Goal: Task Accomplishment & Management: Manage account settings

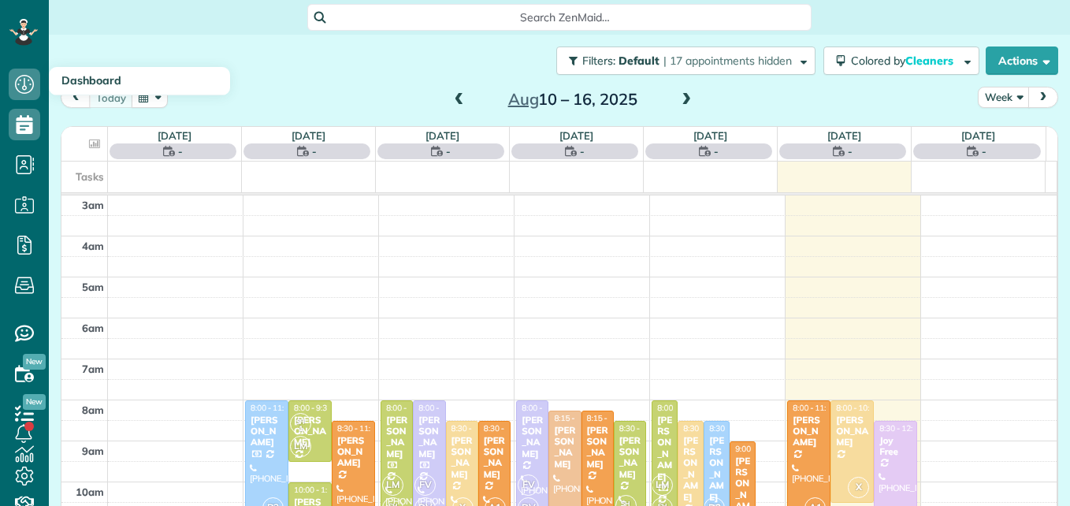
scroll to position [165, 0]
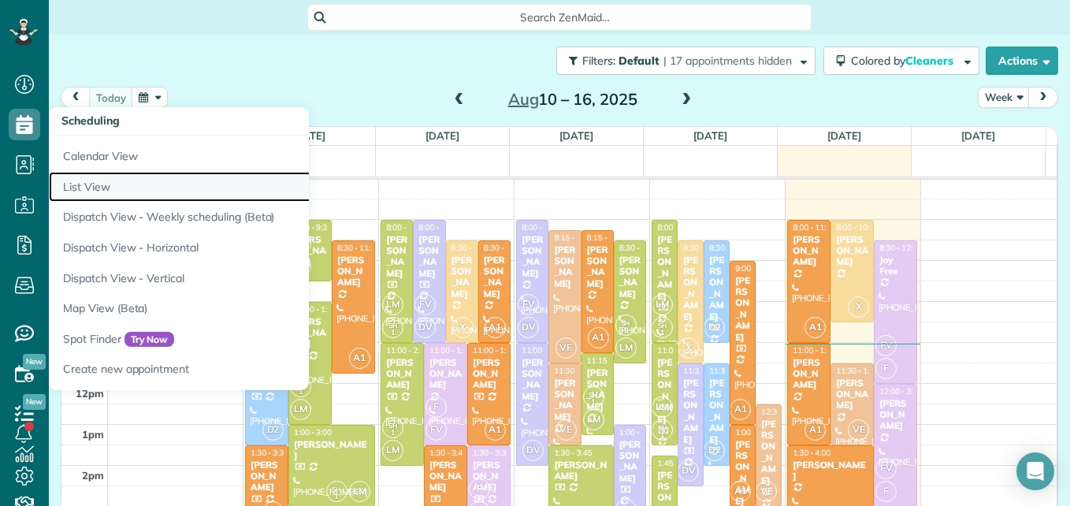
click at [87, 189] on link "List View" at bounding box center [246, 187] width 394 height 31
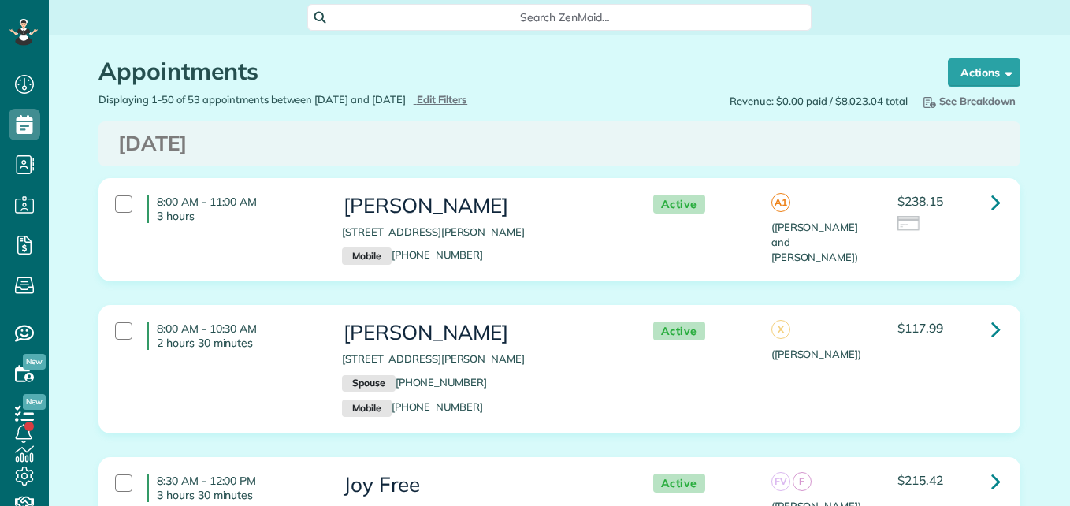
click at [446, 107] on div "Displaying 1-50 of 53 appointments between 08/15/2025 and 08/22/2025 Hide Filte…" at bounding box center [323, 99] width 473 height 15
click at [464, 104] on span "Edit Filters" at bounding box center [442, 99] width 51 height 13
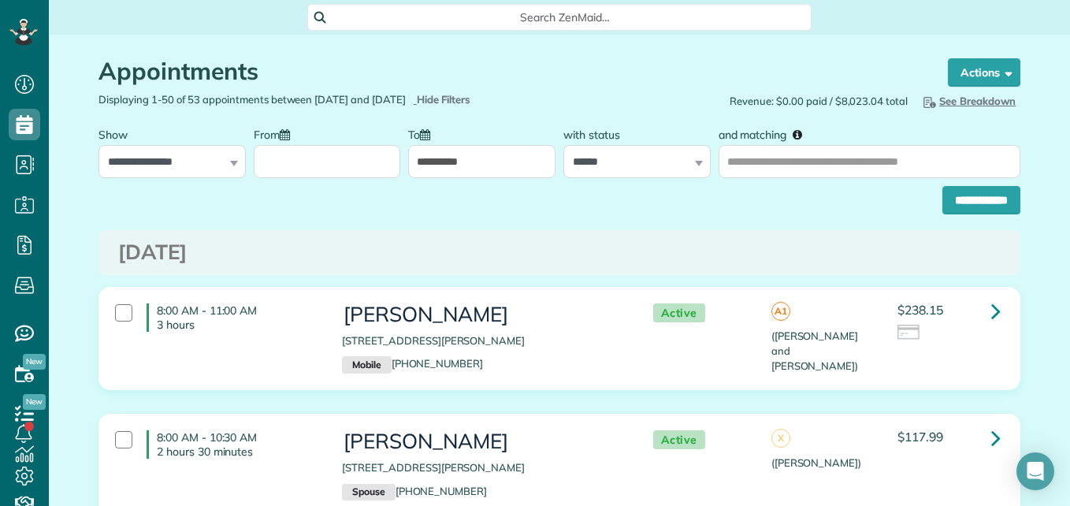
click at [317, 171] on input "From" at bounding box center [327, 161] width 147 height 33
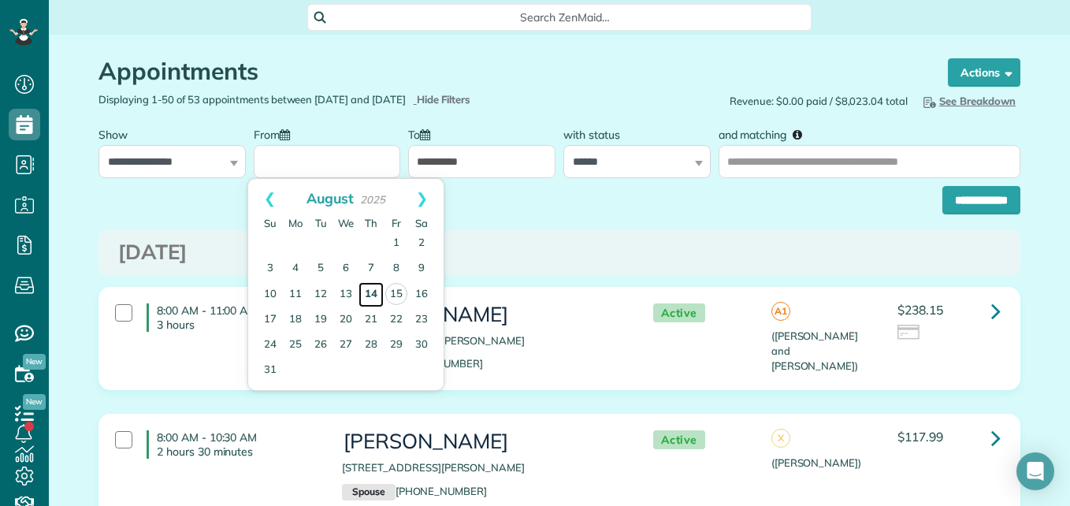
click at [373, 295] on link "14" at bounding box center [370, 294] width 25 height 25
type input "**********"
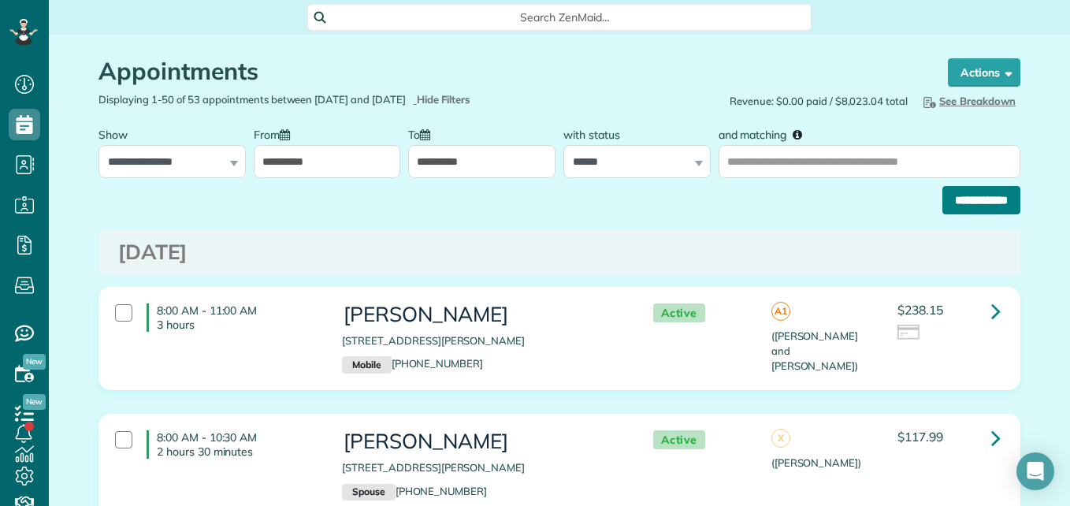
click at [973, 197] on input "**********" at bounding box center [981, 200] width 78 height 28
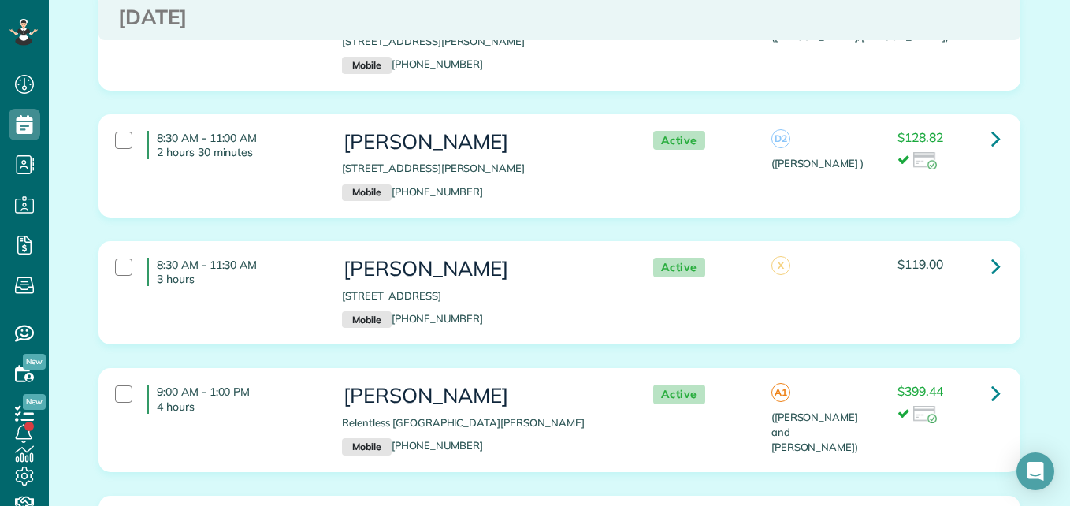
scroll to position [250, 0]
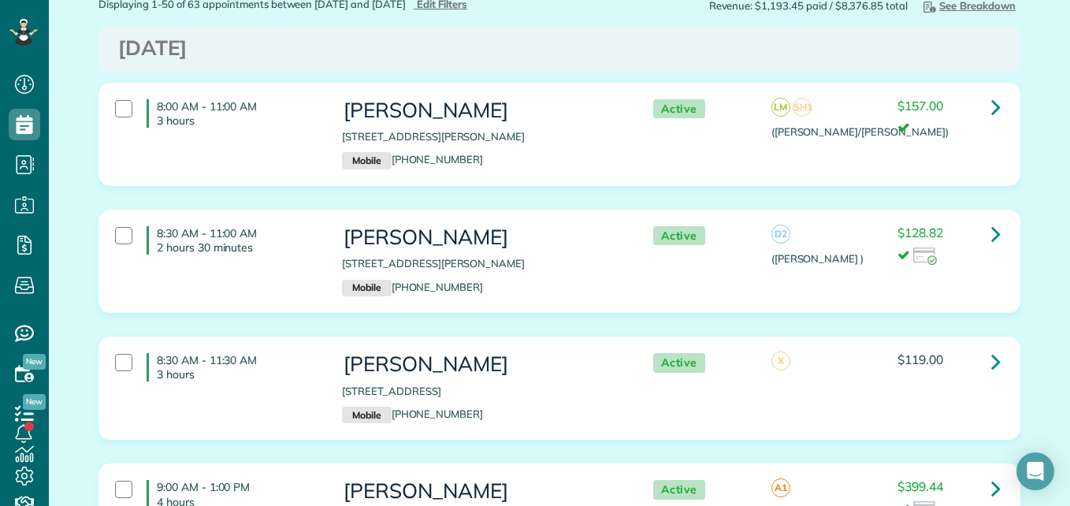
scroll to position [83, 0]
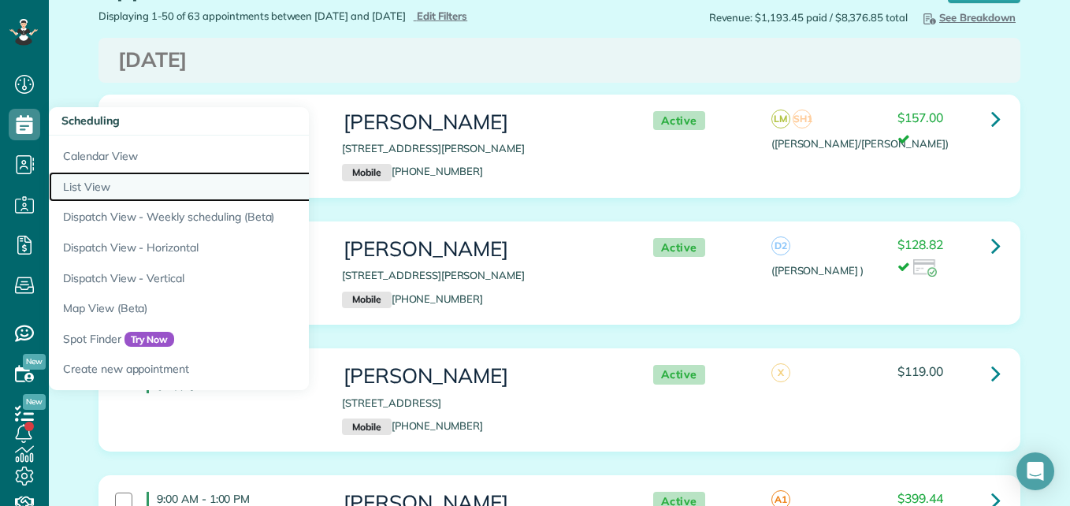
click at [95, 189] on link "List View" at bounding box center [246, 187] width 394 height 31
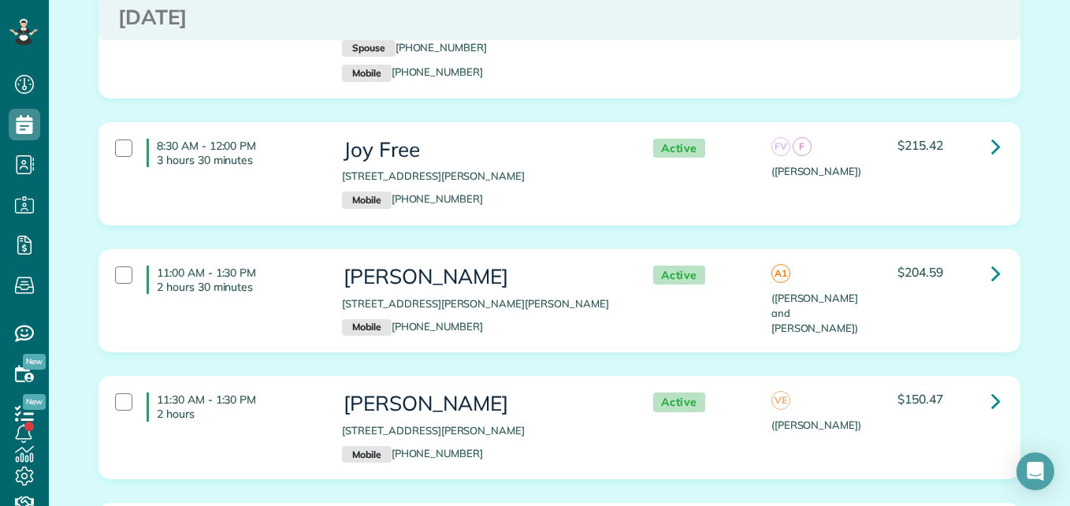
scroll to position [323, 0]
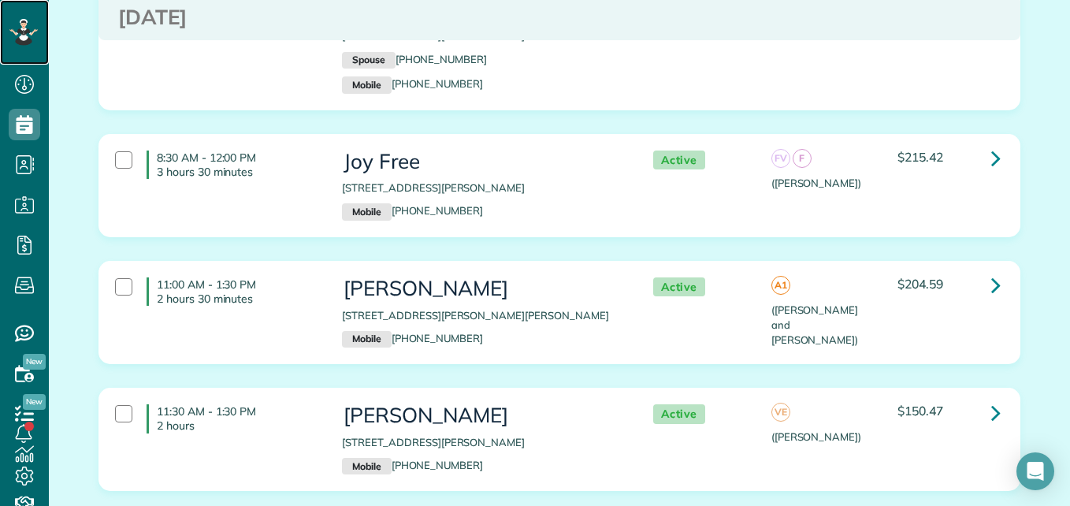
click at [39, 28] on div at bounding box center [23, 32] width 47 height 65
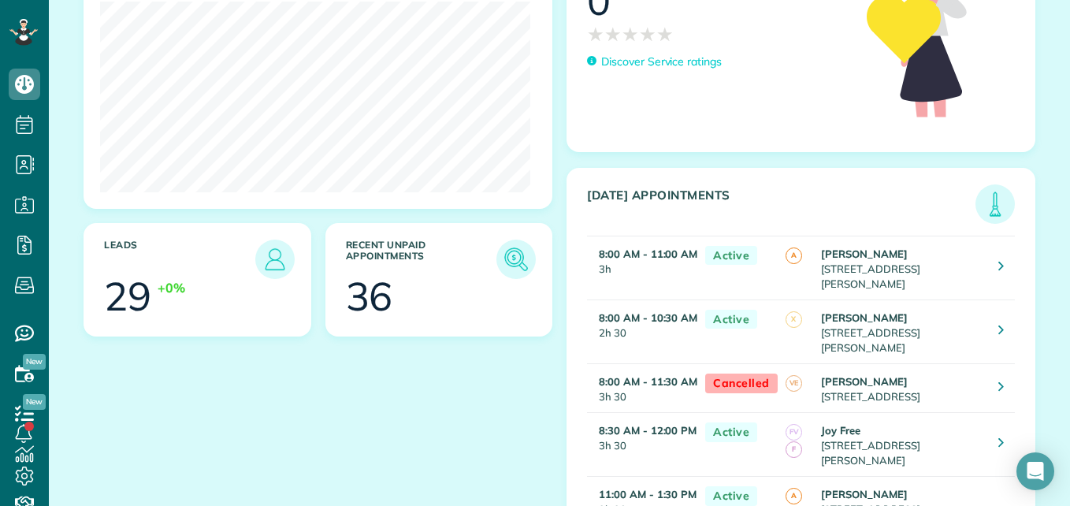
scroll to position [250, 0]
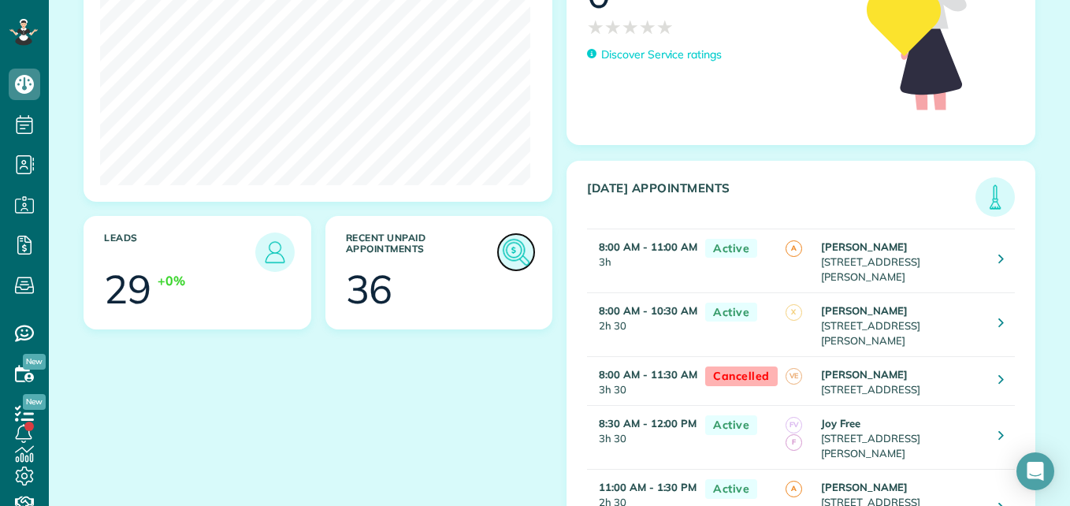
click at [503, 248] on img at bounding box center [516, 252] width 36 height 36
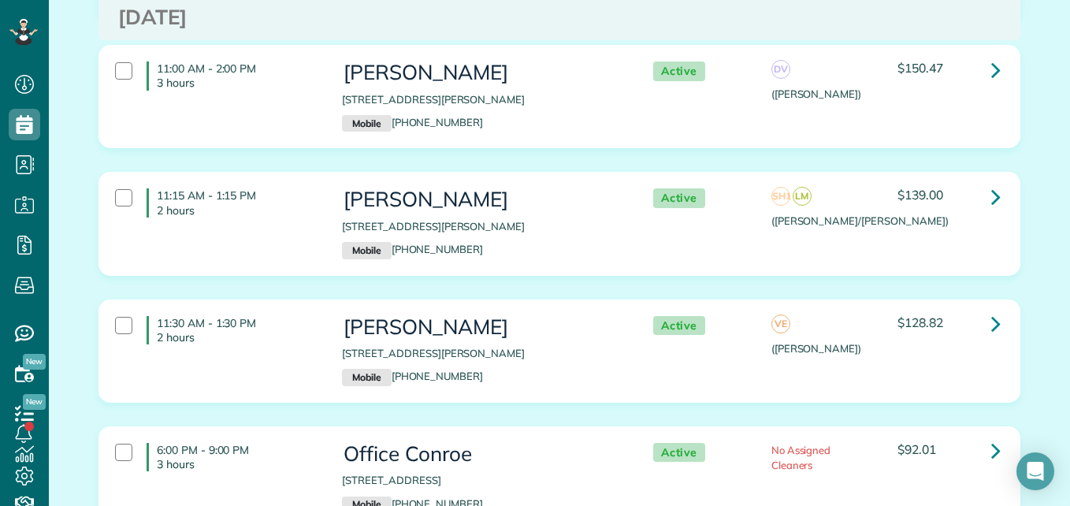
scroll to position [5268, 0]
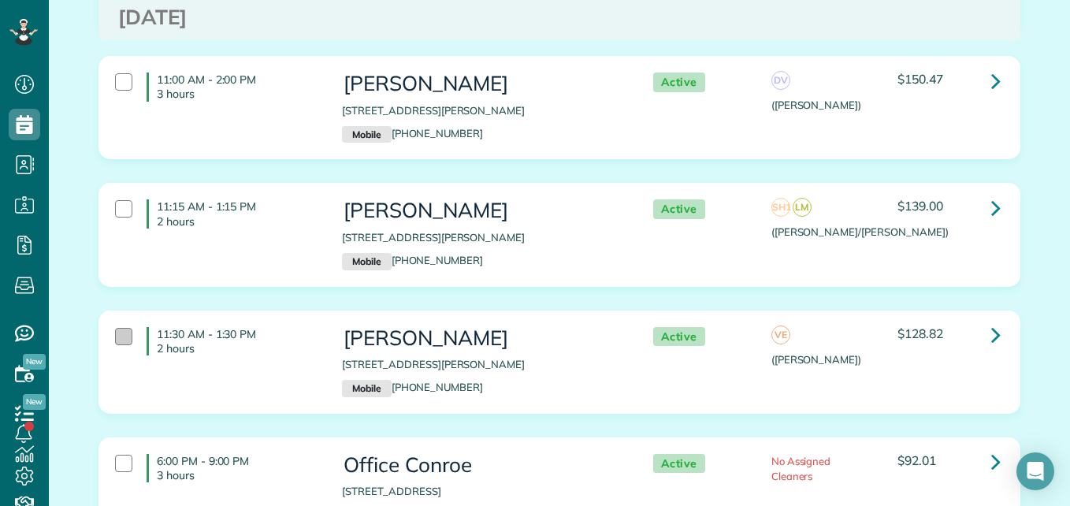
click at [120, 328] on div at bounding box center [123, 336] width 17 height 17
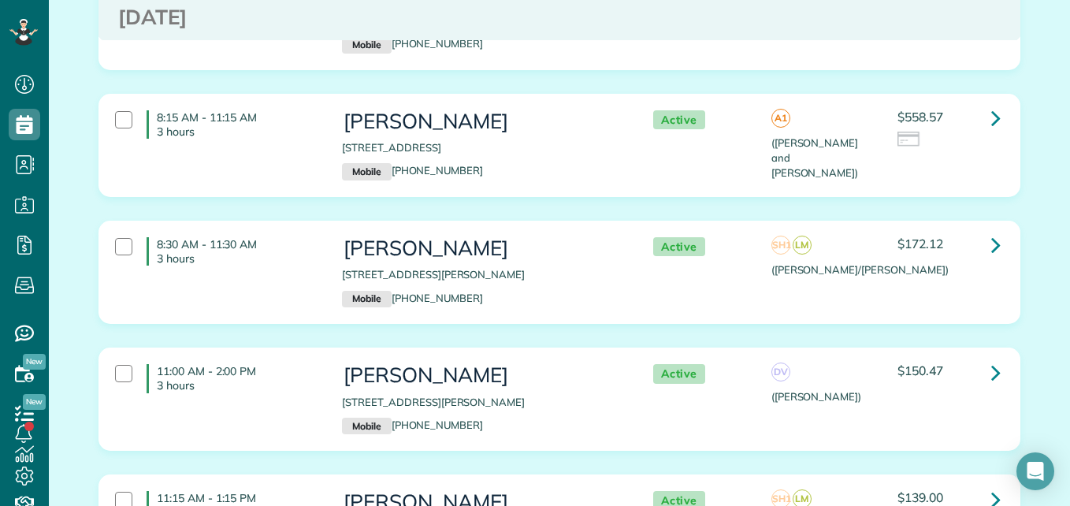
scroll to position [4965, 0]
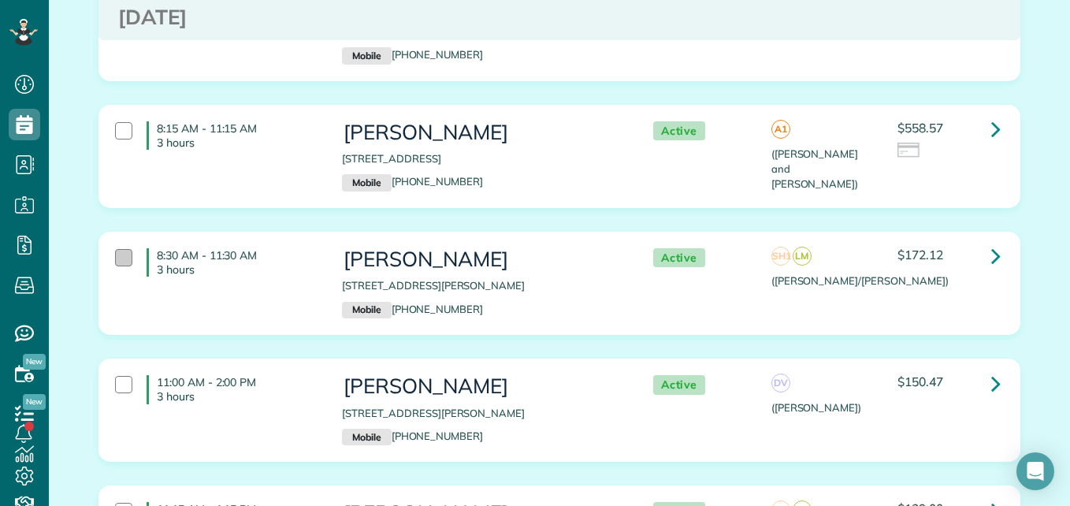
click at [115, 249] on div at bounding box center [123, 257] width 17 height 17
click at [115, 376] on div at bounding box center [123, 384] width 17 height 17
click at [123, 122] on div at bounding box center [123, 130] width 17 height 17
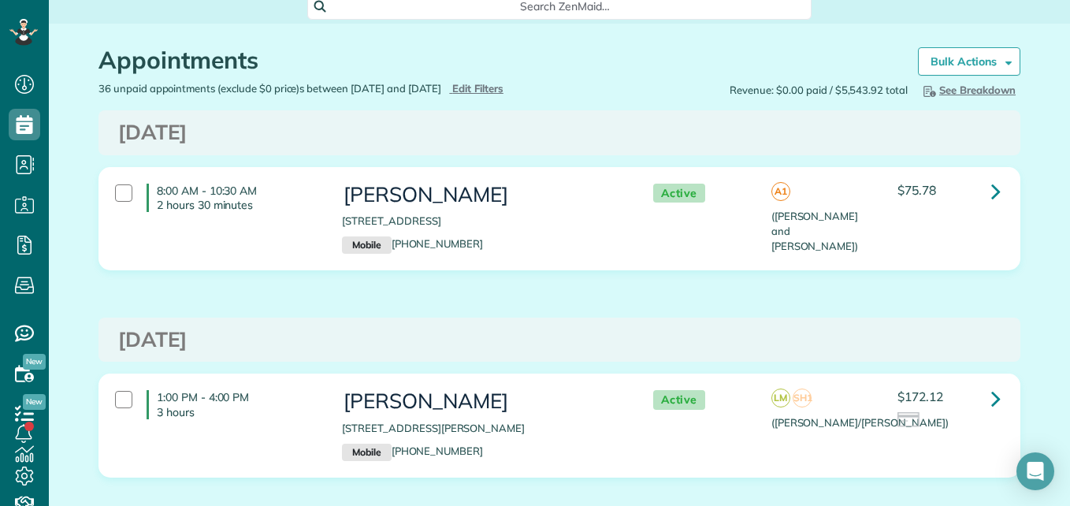
scroll to position [0, 0]
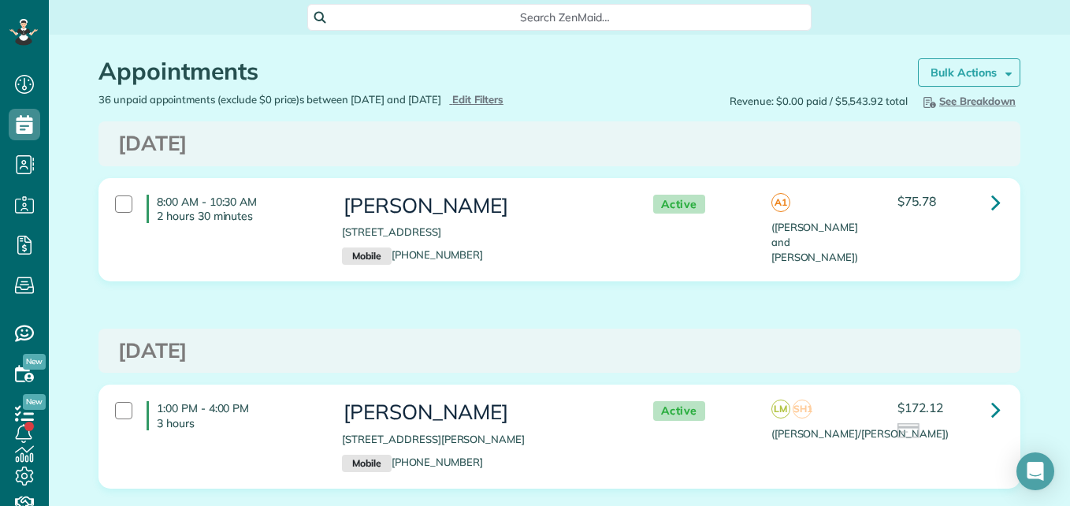
click at [951, 77] on strong "Bulk Actions" at bounding box center [963, 72] width 66 height 14
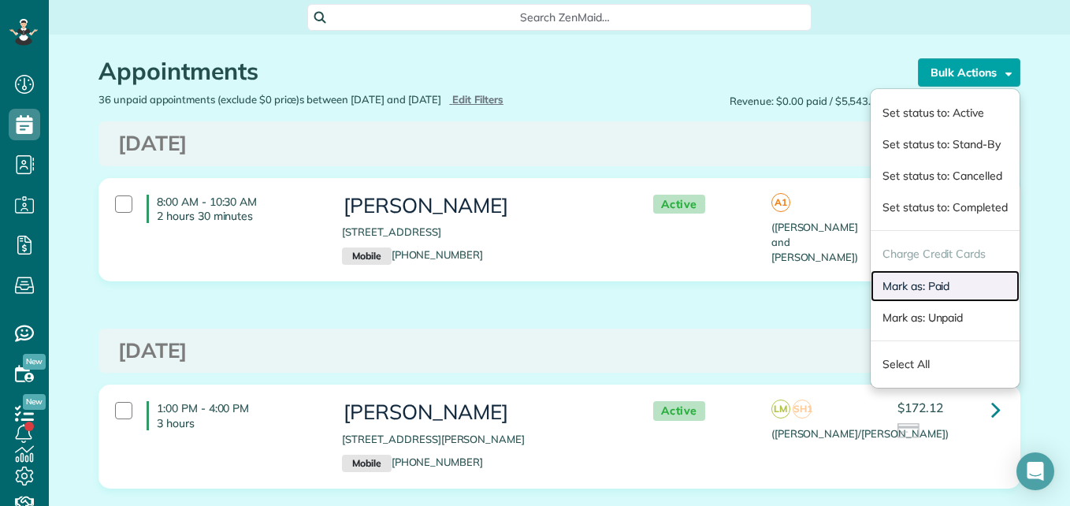
click at [927, 282] on link "Mark as: Paid" at bounding box center [944, 286] width 149 height 32
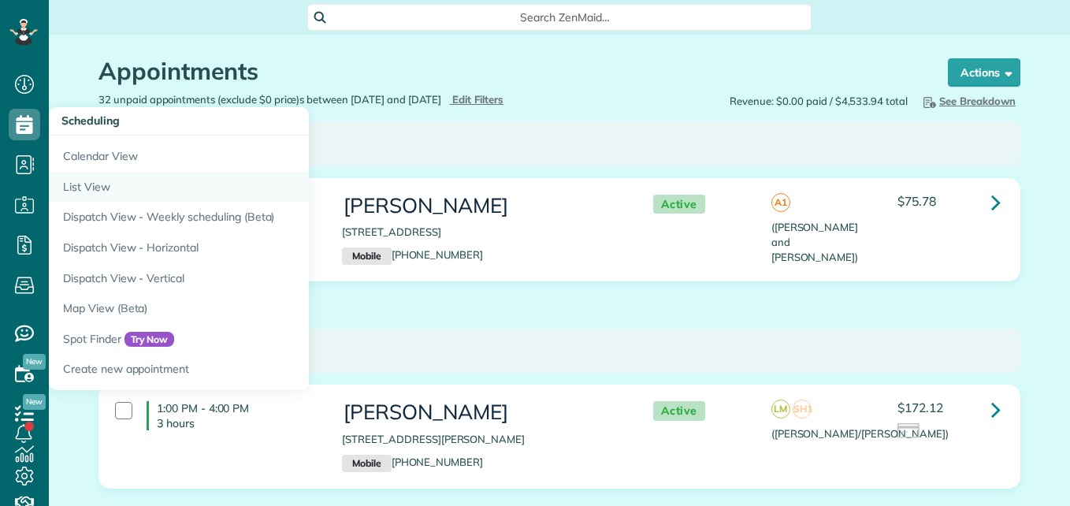
scroll to position [7, 7]
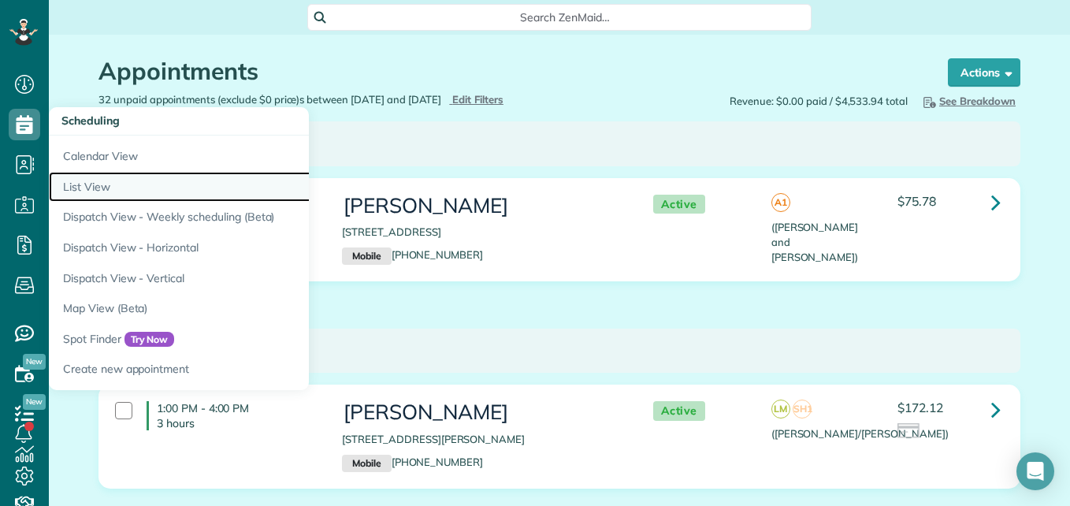
click at [87, 187] on link "List View" at bounding box center [246, 187] width 394 height 31
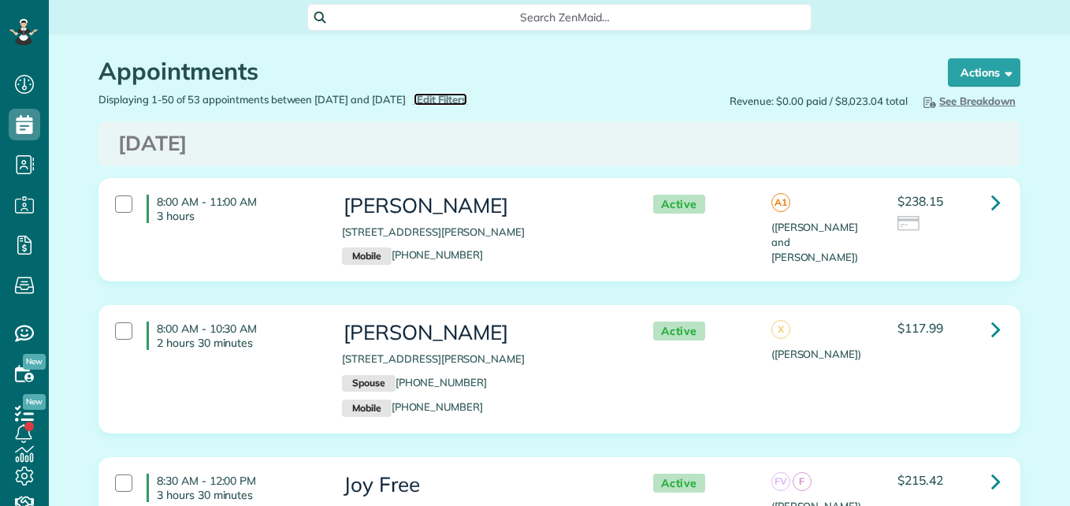
click at [468, 94] on span "Edit Filters" at bounding box center [442, 99] width 51 height 13
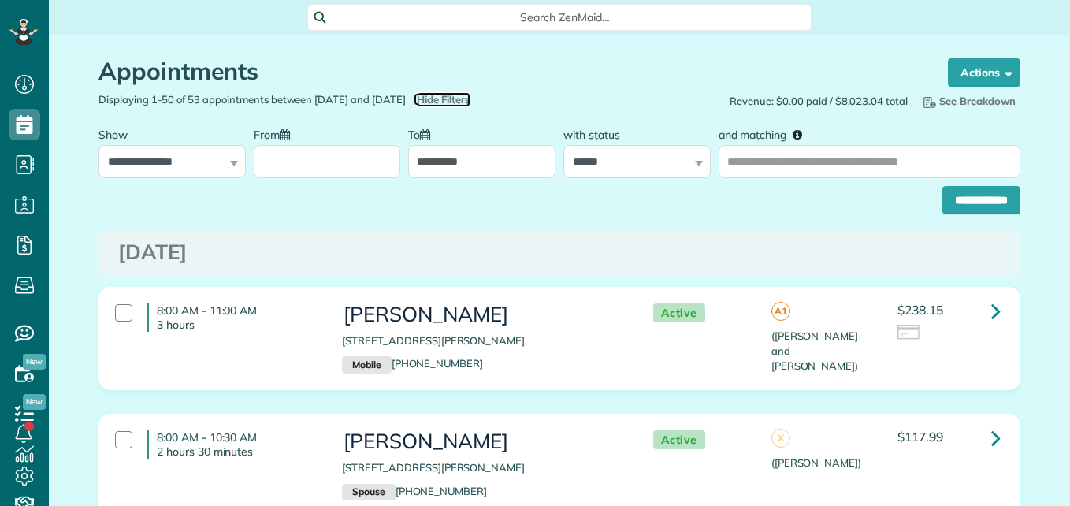
scroll to position [7, 7]
click at [365, 157] on input "From" at bounding box center [327, 161] width 147 height 33
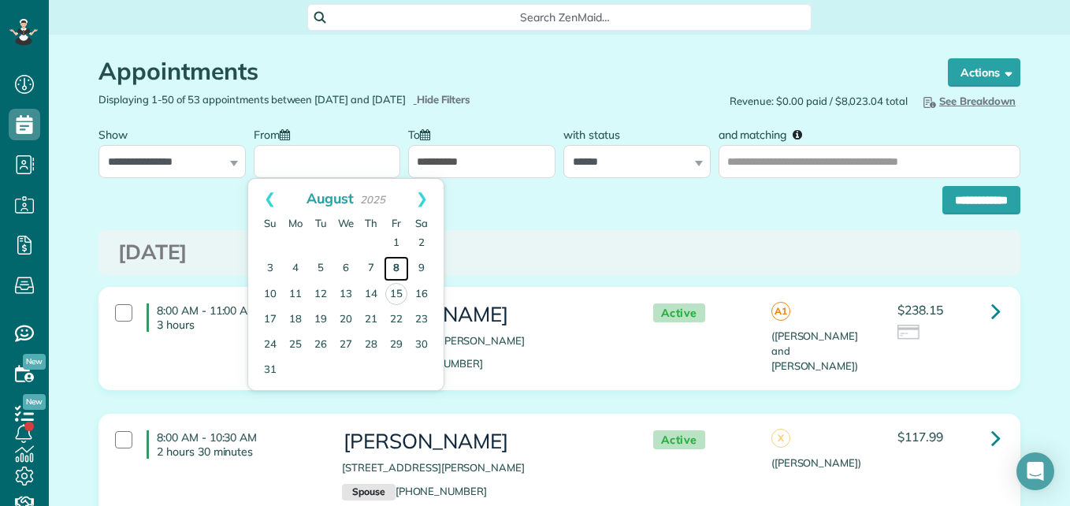
click at [392, 269] on link "8" at bounding box center [396, 268] width 25 height 25
type input "**********"
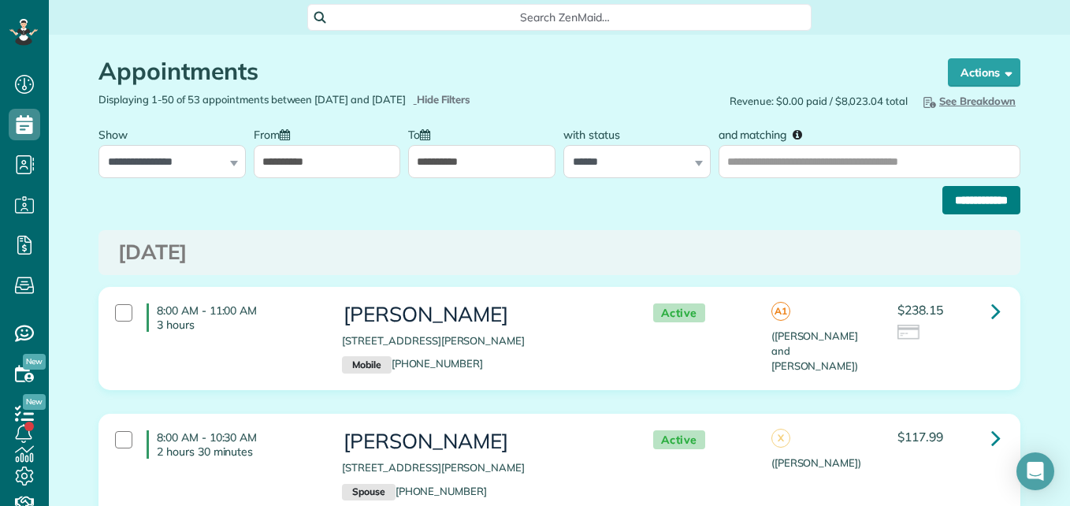
click at [959, 208] on input "**********" at bounding box center [981, 200] width 78 height 28
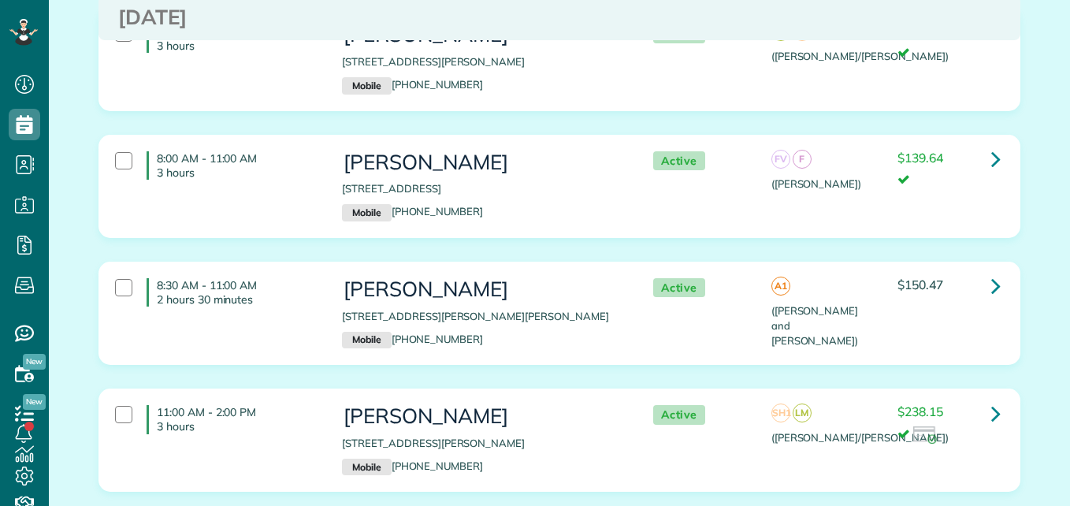
scroll to position [7, 7]
click at [996, 284] on link at bounding box center [996, 286] width 32 height 32
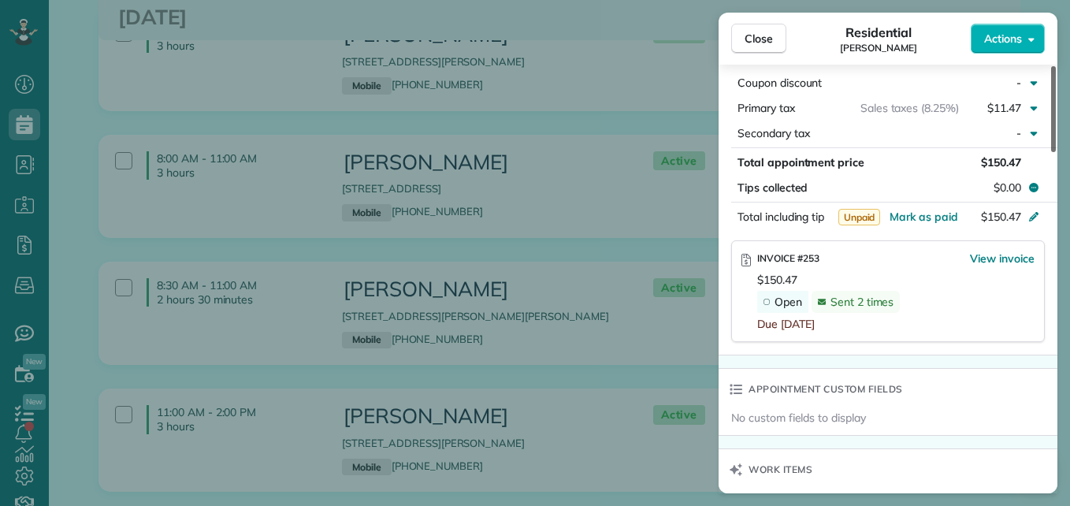
scroll to position [870, 0]
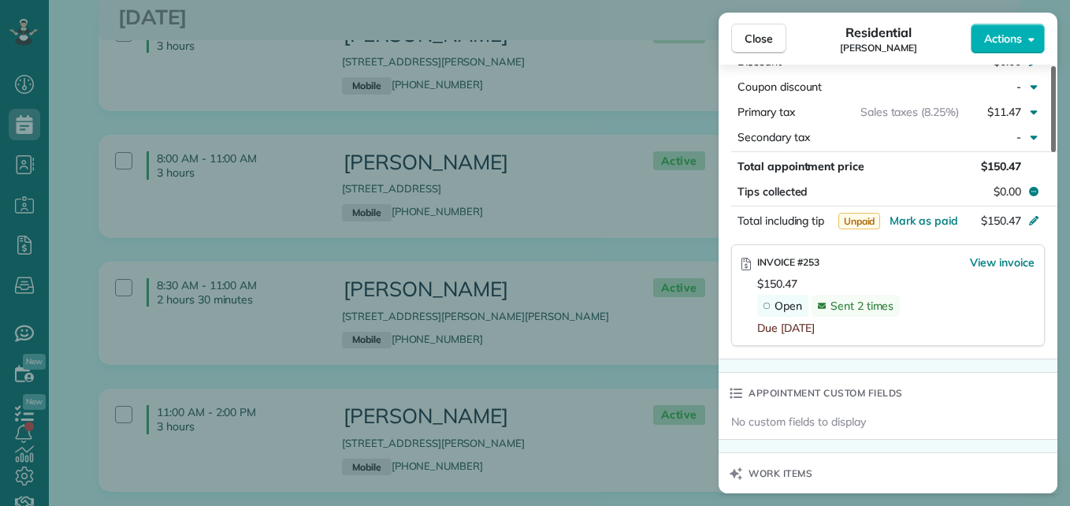
drag, startPoint x: 1052, startPoint y: 128, endPoint x: 1059, endPoint y: 302, distance: 174.2
click at [1055, 152] on div at bounding box center [1053, 109] width 5 height 86
click at [993, 254] on span "View invoice" at bounding box center [1002, 262] width 65 height 16
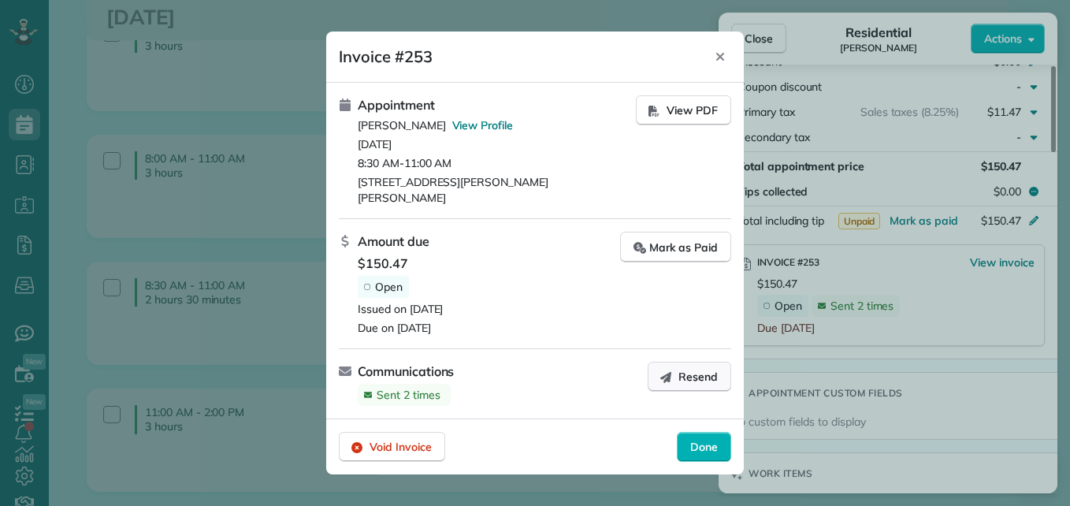
click at [667, 370] on icon "button" at bounding box center [665, 376] width 13 height 13
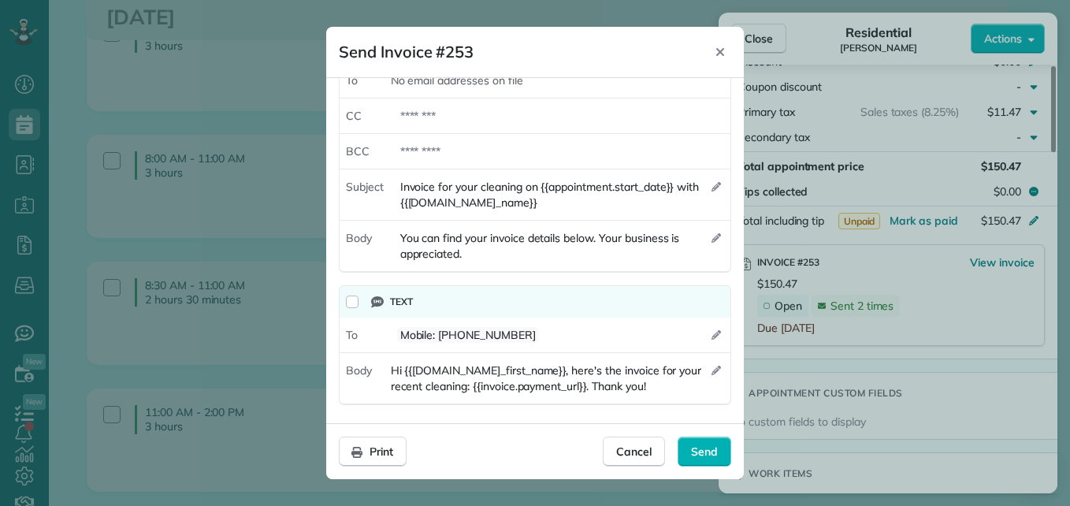
scroll to position [67, 0]
click at [681, 464] on div "Send" at bounding box center [704, 451] width 54 height 30
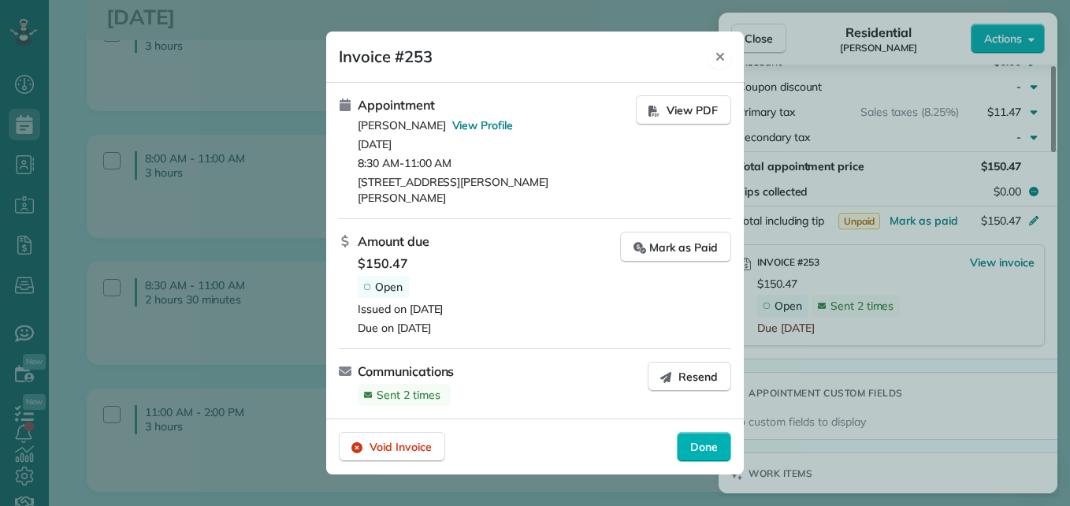
click at [718, 63] on icon "Close" at bounding box center [720, 56] width 13 height 13
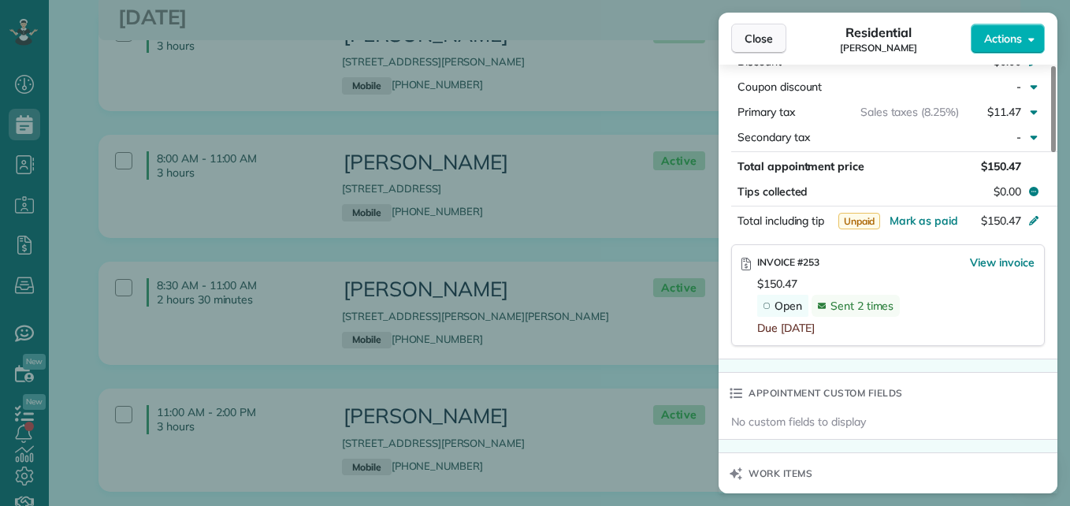
click at [757, 43] on span "Close" at bounding box center [758, 39] width 28 height 16
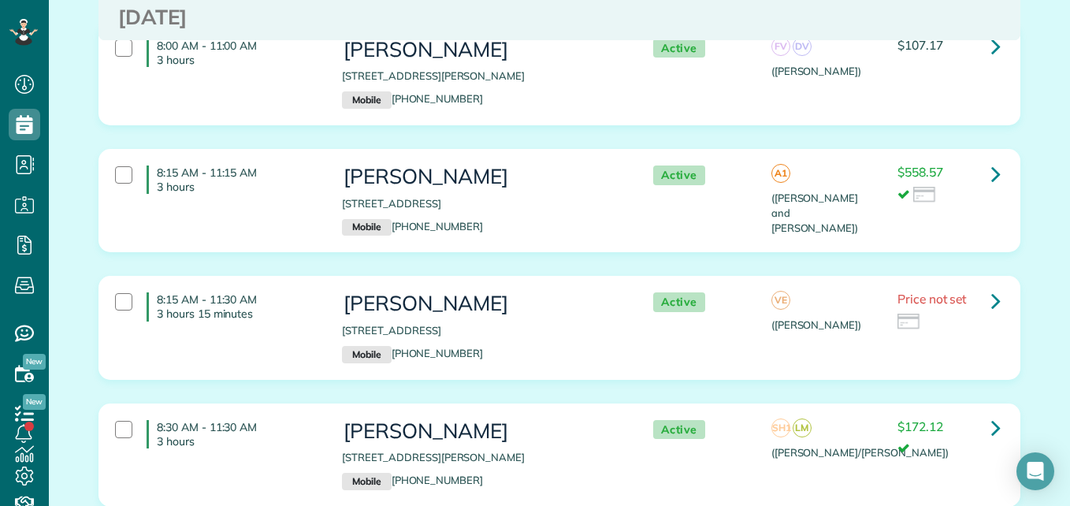
scroll to position [3850, 0]
